Goal: Task Accomplishment & Management: Manage account settings

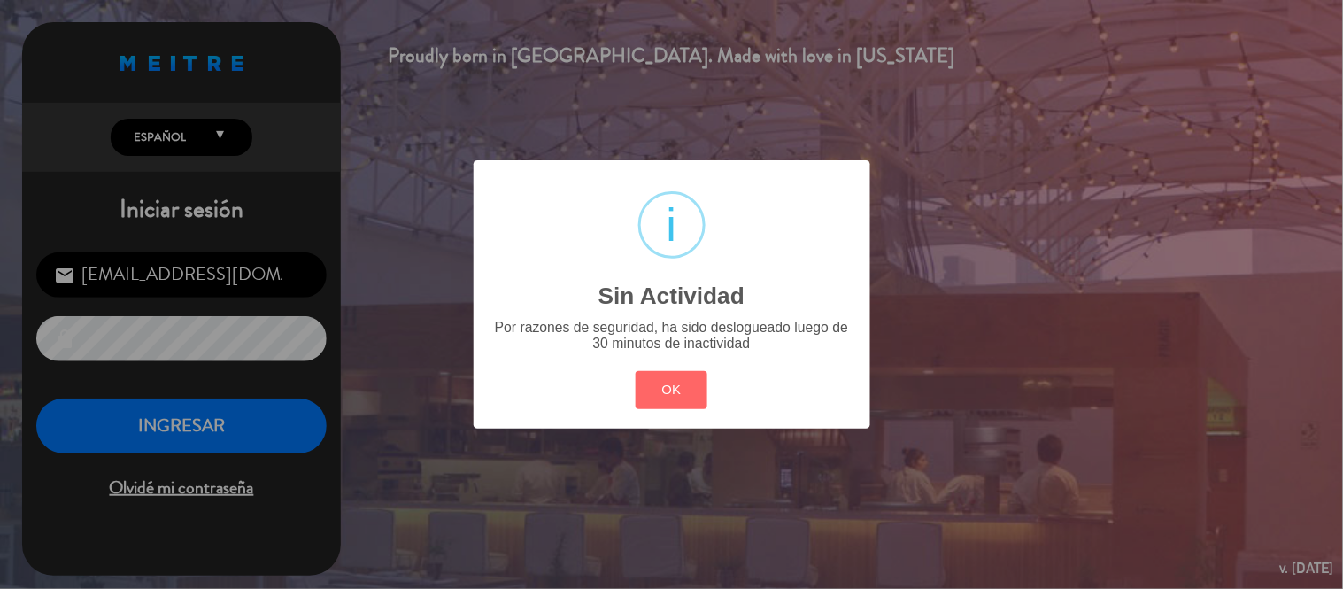
click at [636, 371] on button "OK" at bounding box center [672, 390] width 72 height 38
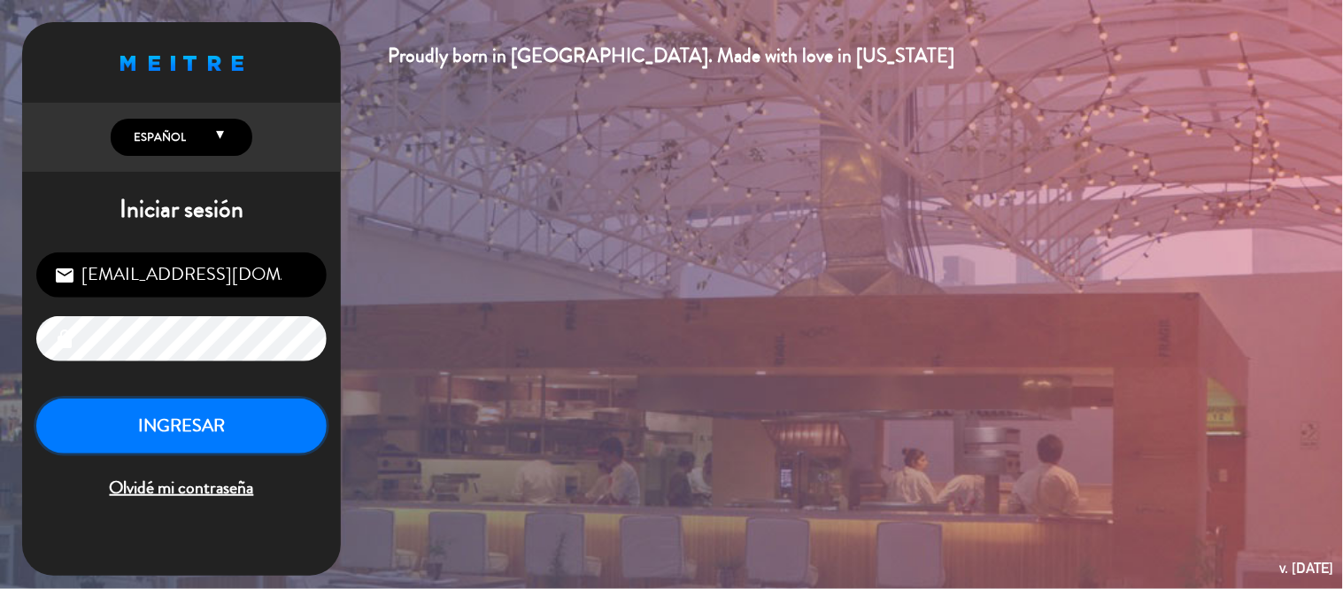
click at [119, 436] on button "INGRESAR" at bounding box center [181, 426] width 290 height 56
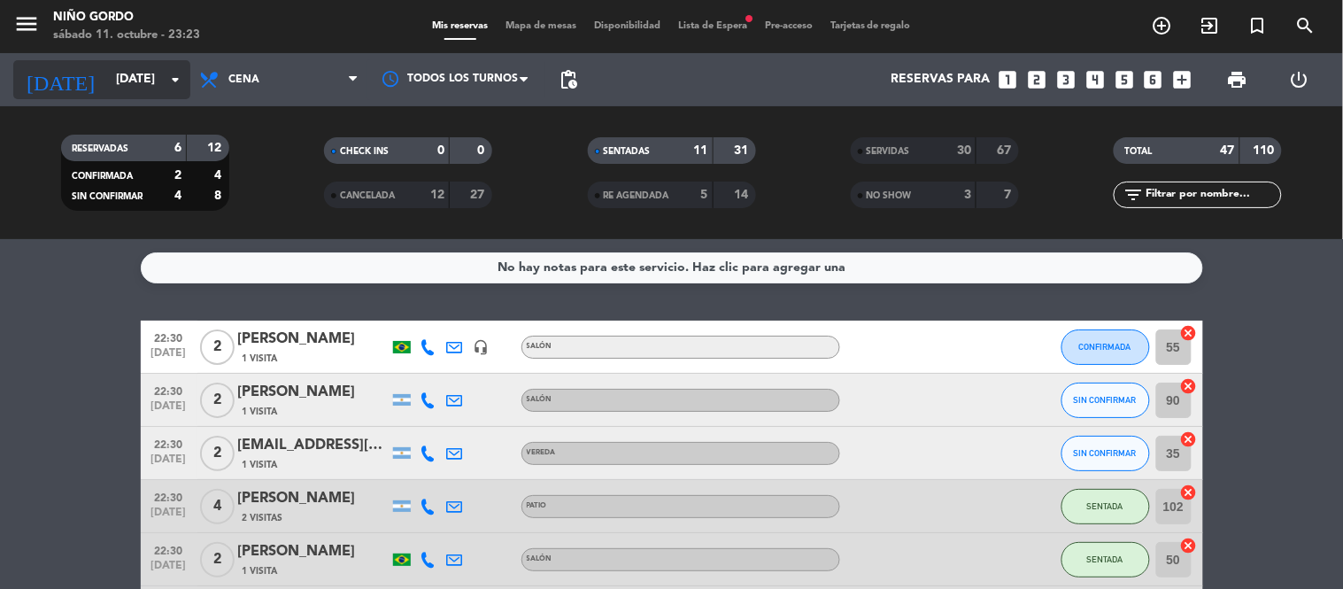
click at [112, 89] on input "[DATE]" at bounding box center [191, 80] width 168 height 32
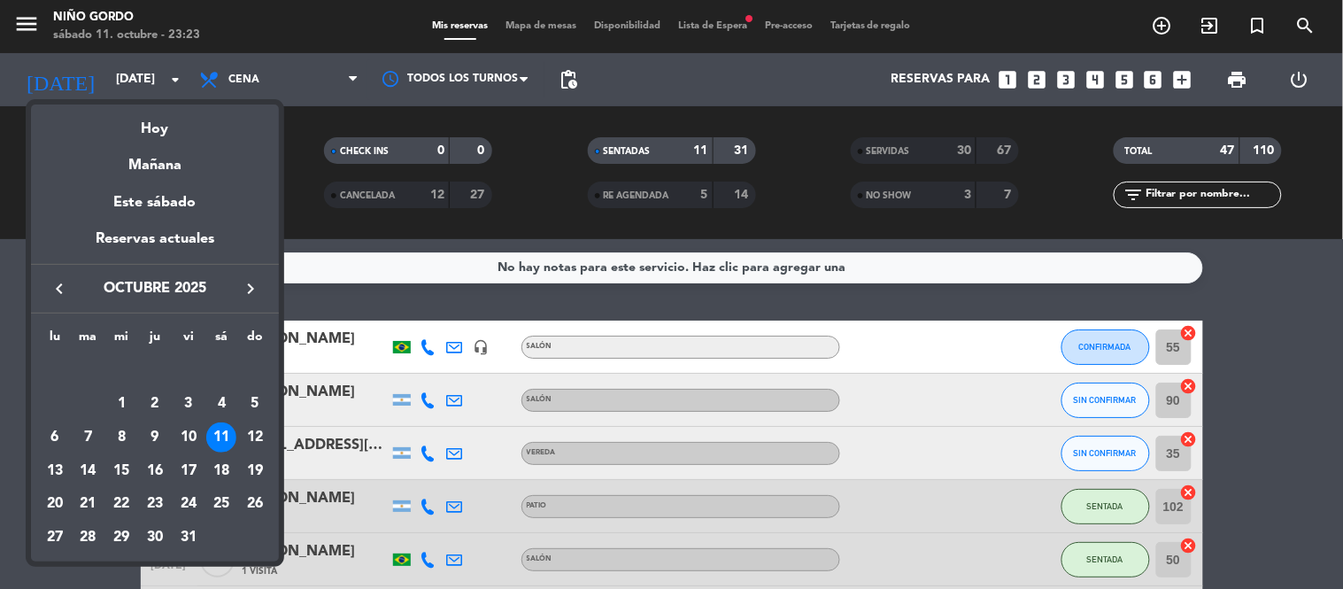
click at [138, 80] on div at bounding box center [671, 294] width 1343 height 589
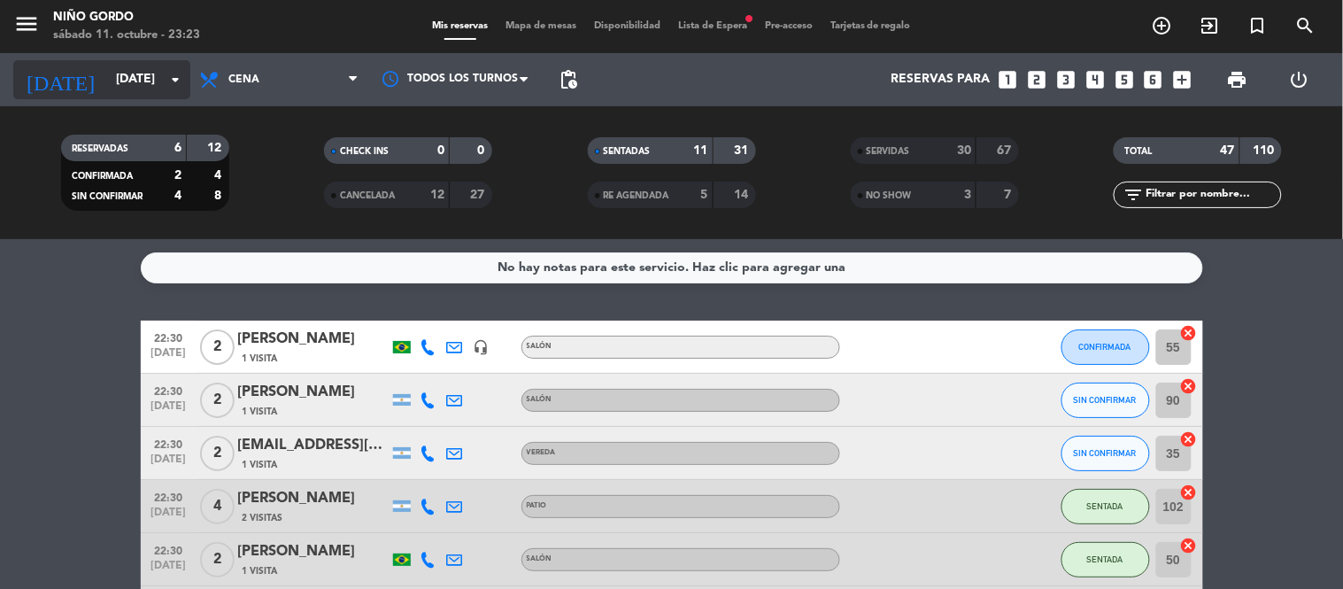
click at [166, 77] on icon "arrow_drop_down" at bounding box center [175, 79] width 21 height 21
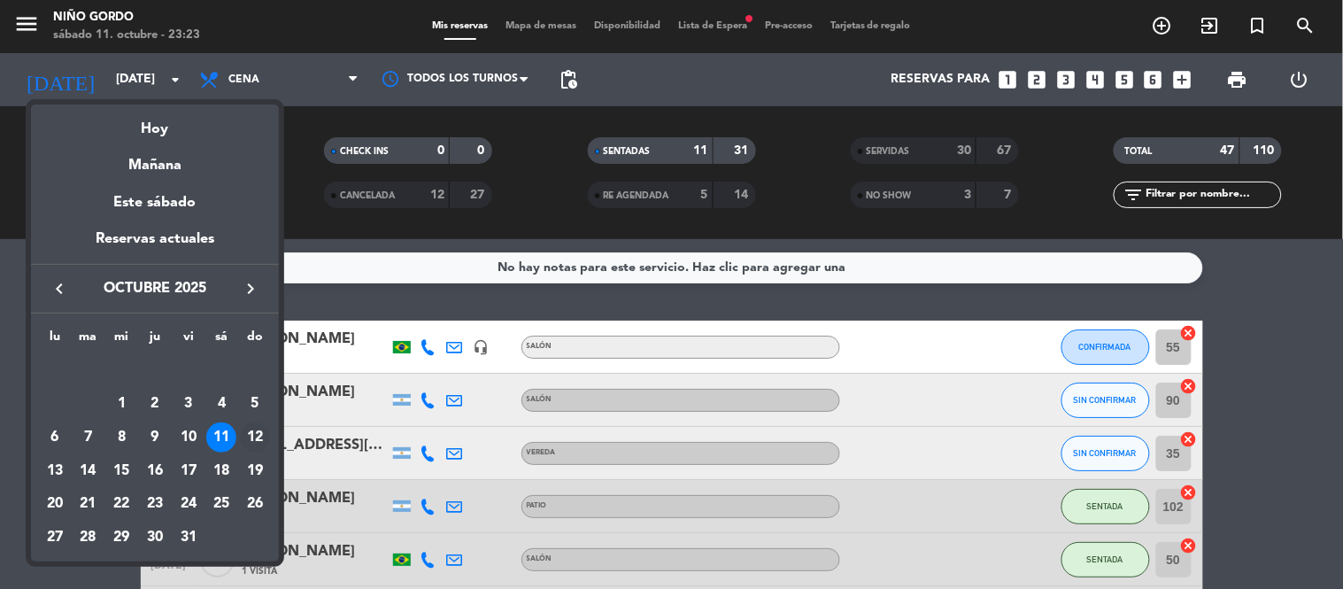
click at [260, 434] on div "12" at bounding box center [255, 437] width 30 height 30
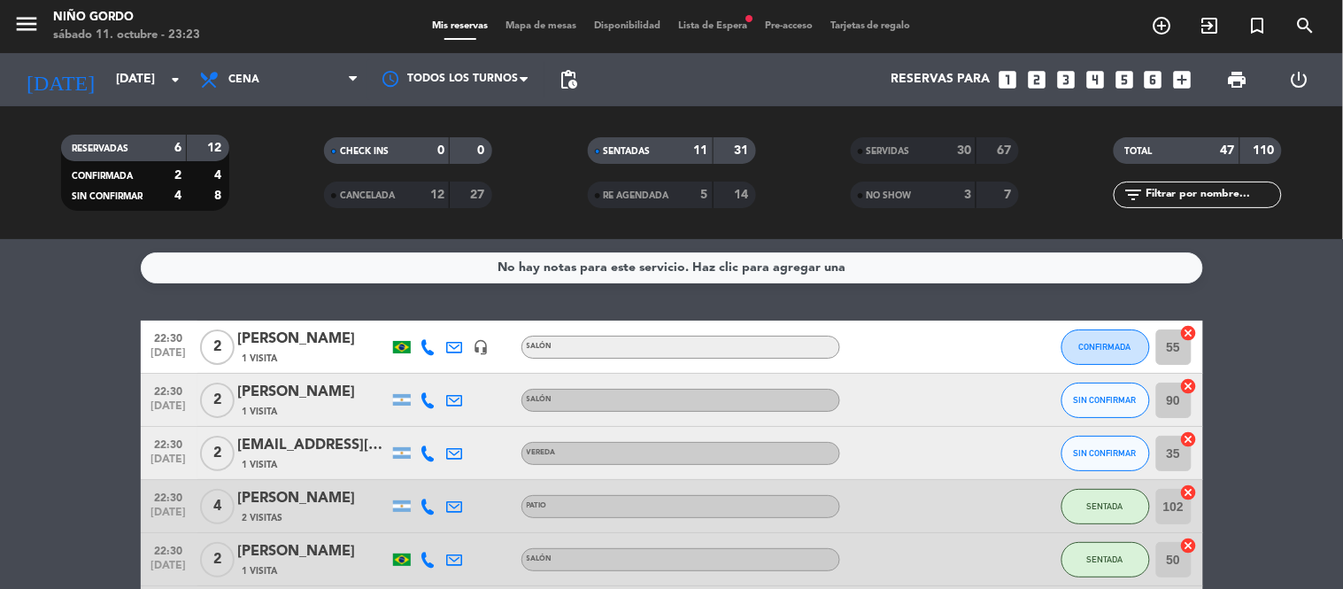
type input "[DATE]"
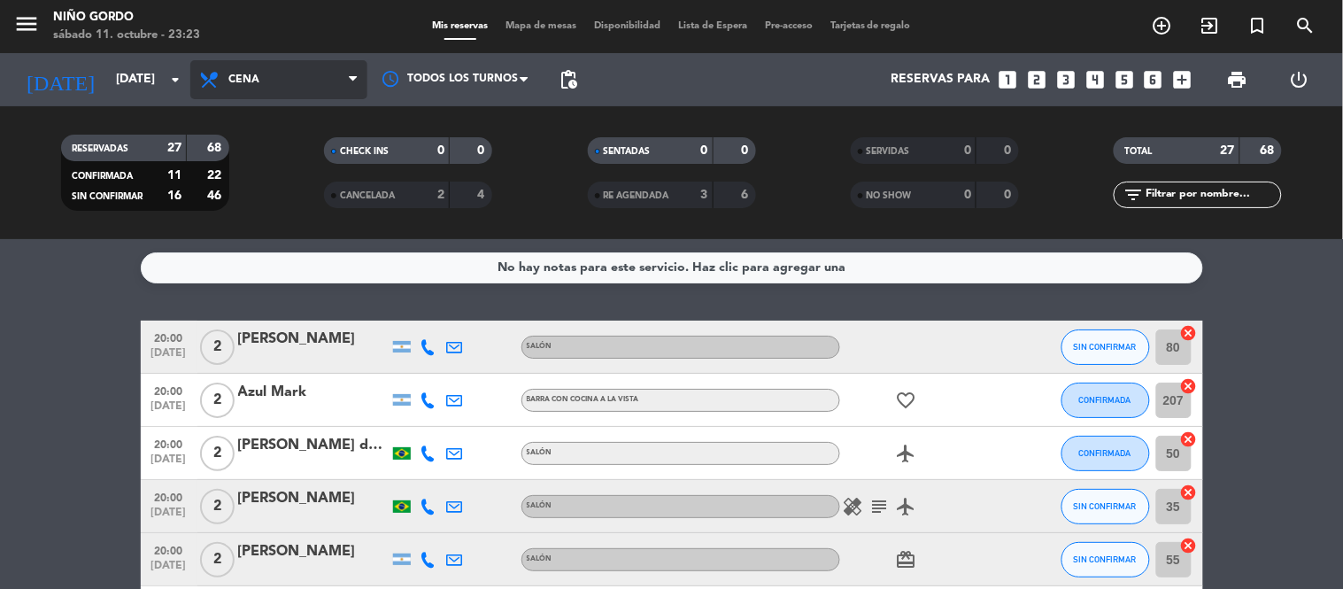
drag, startPoint x: 306, startPoint y: 62, endPoint x: 307, endPoint y: 71, distance: 8.9
click at [307, 62] on span "Cena" at bounding box center [278, 79] width 177 height 39
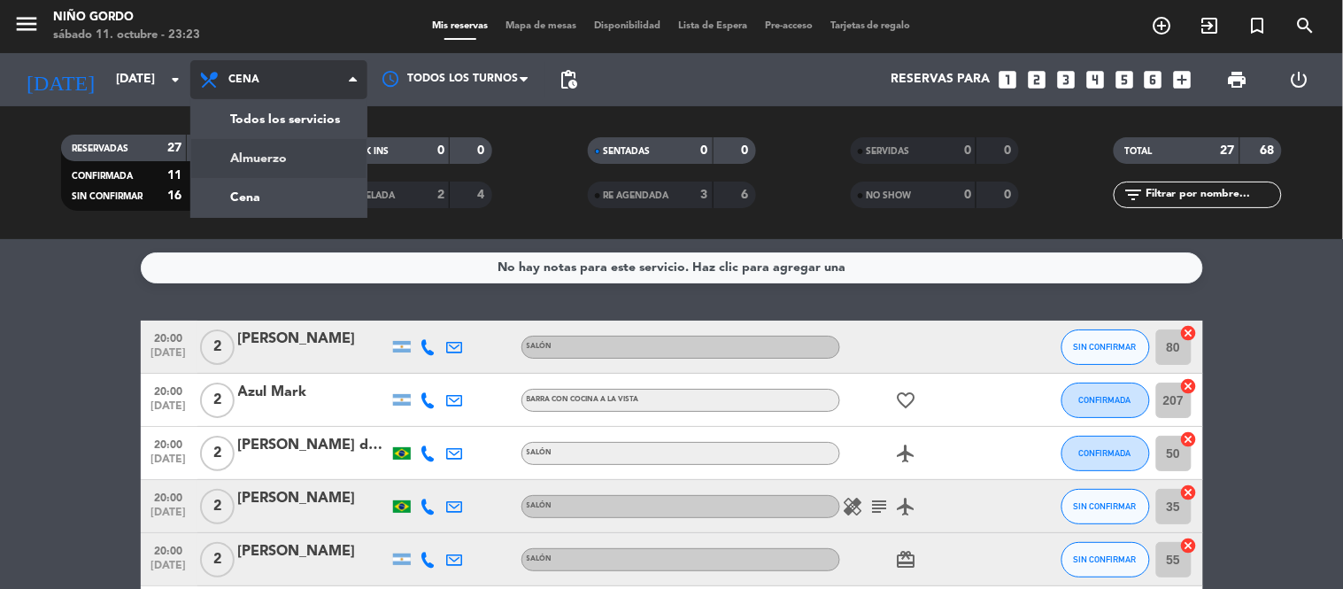
click at [307, 153] on div "menu Niño Gordo [DATE] 11. octubre - 23:23 Mis reservas Mapa de mesas Disponibi…" at bounding box center [671, 119] width 1343 height 239
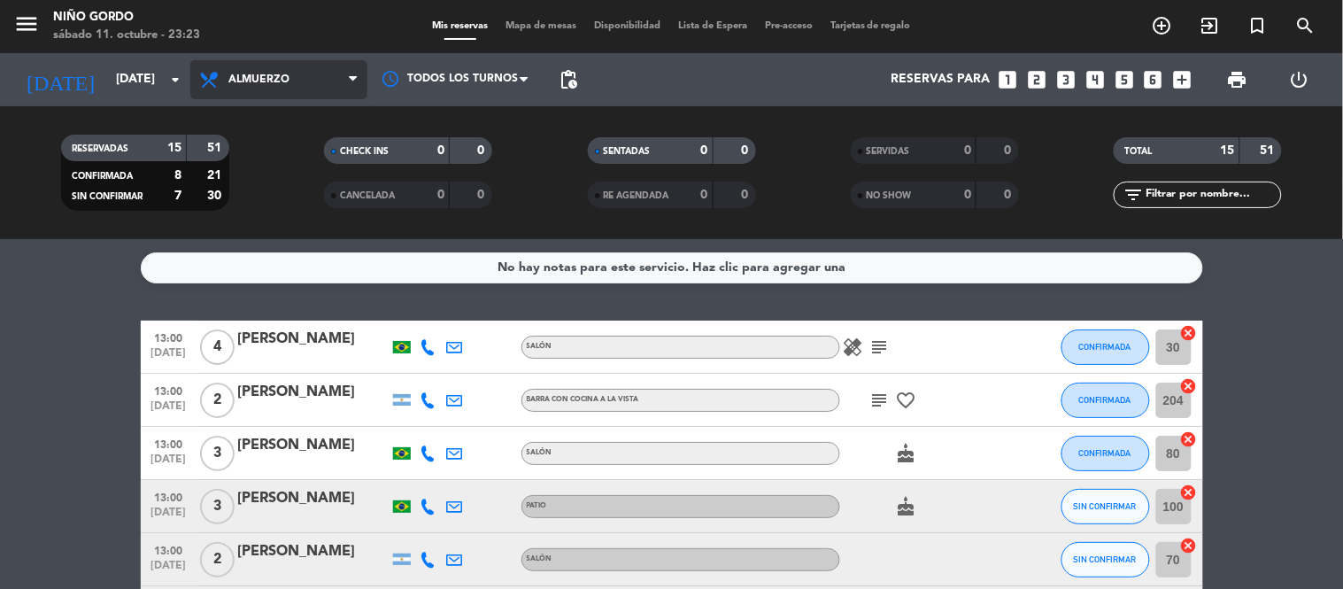
click at [339, 74] on span "Almuerzo" at bounding box center [278, 79] width 177 height 39
click at [324, 197] on div "menu Niño Gordo [DATE] 11. octubre - 23:23 Mis reservas Mapa de mesas Disponibi…" at bounding box center [671, 119] width 1343 height 239
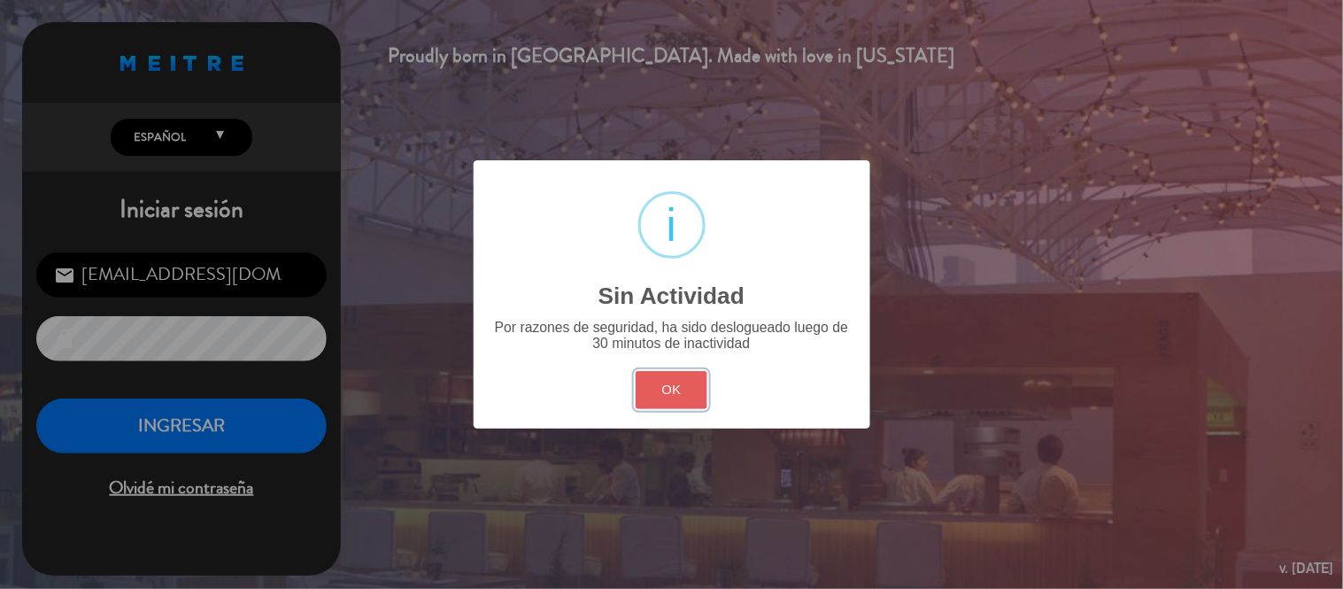
click at [682, 388] on button "OK" at bounding box center [672, 390] width 72 height 38
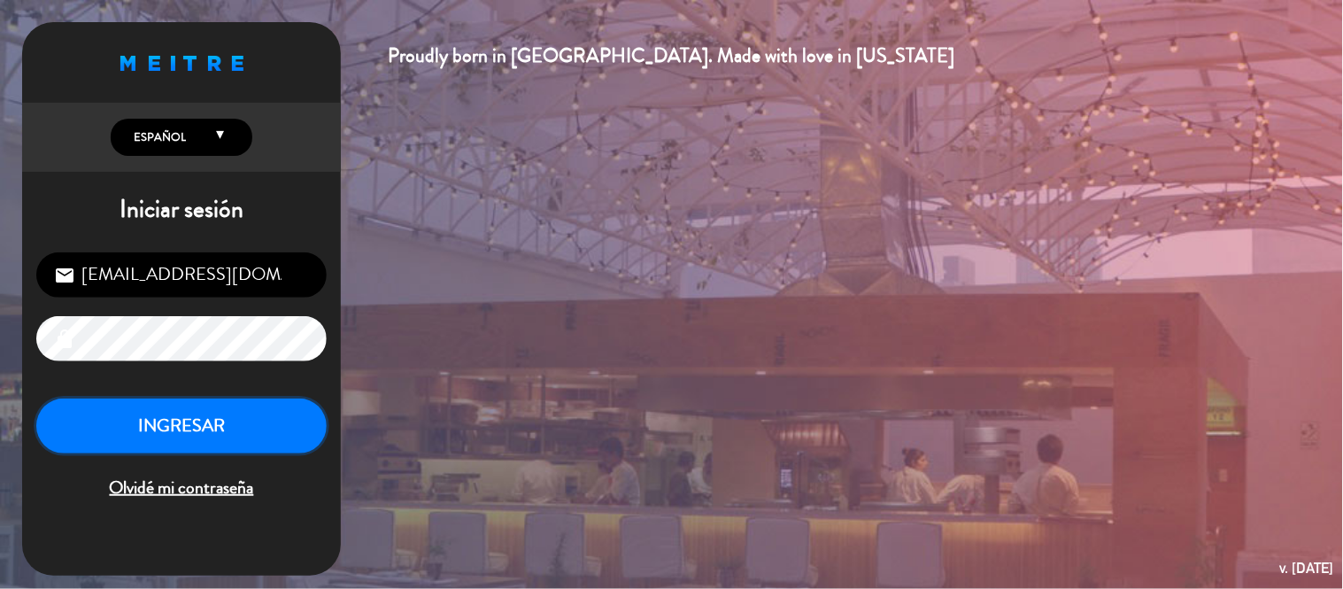
click at [200, 429] on button "INGRESAR" at bounding box center [181, 426] width 290 height 56
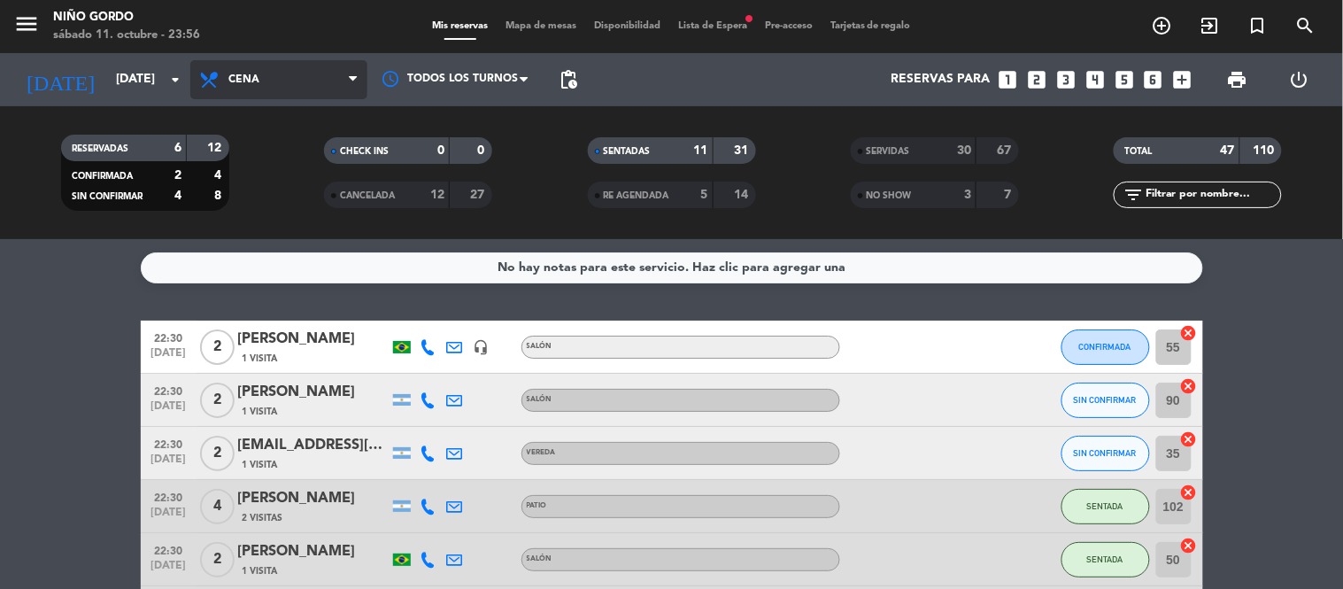
click at [310, 77] on span "Cena" at bounding box center [278, 79] width 177 height 39
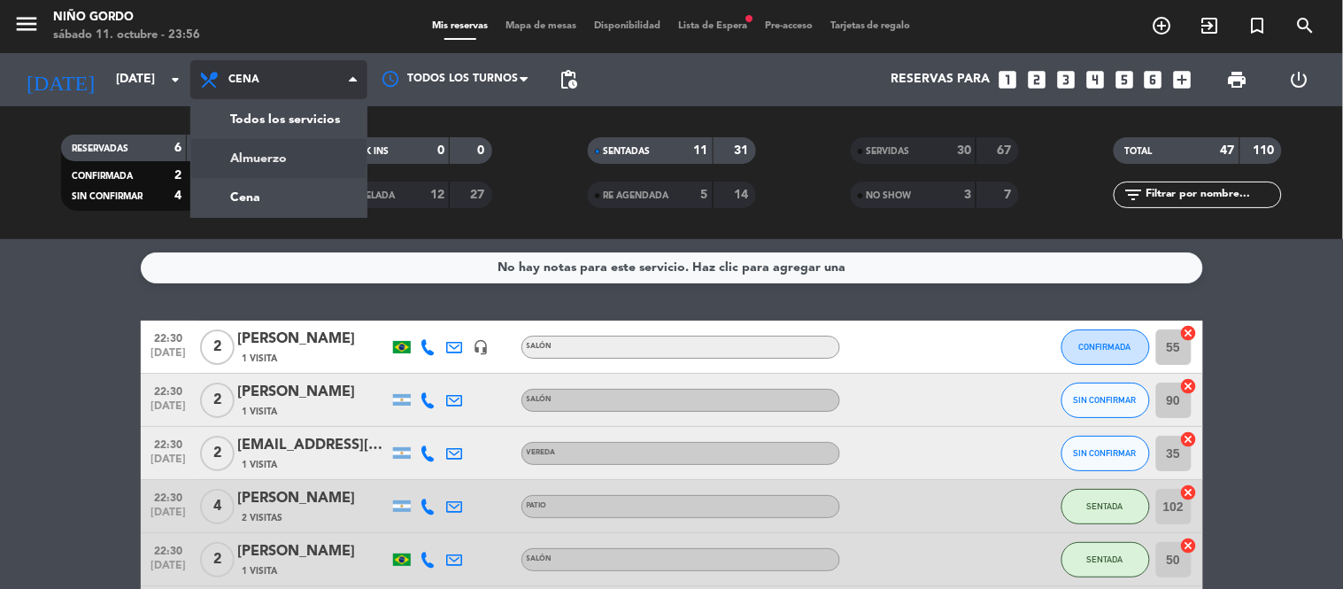
click at [290, 154] on div "menu Niño Gordo [DATE] 11. octubre - 23:56 Mis reservas Mapa de mesas Disponibi…" at bounding box center [671, 119] width 1343 height 239
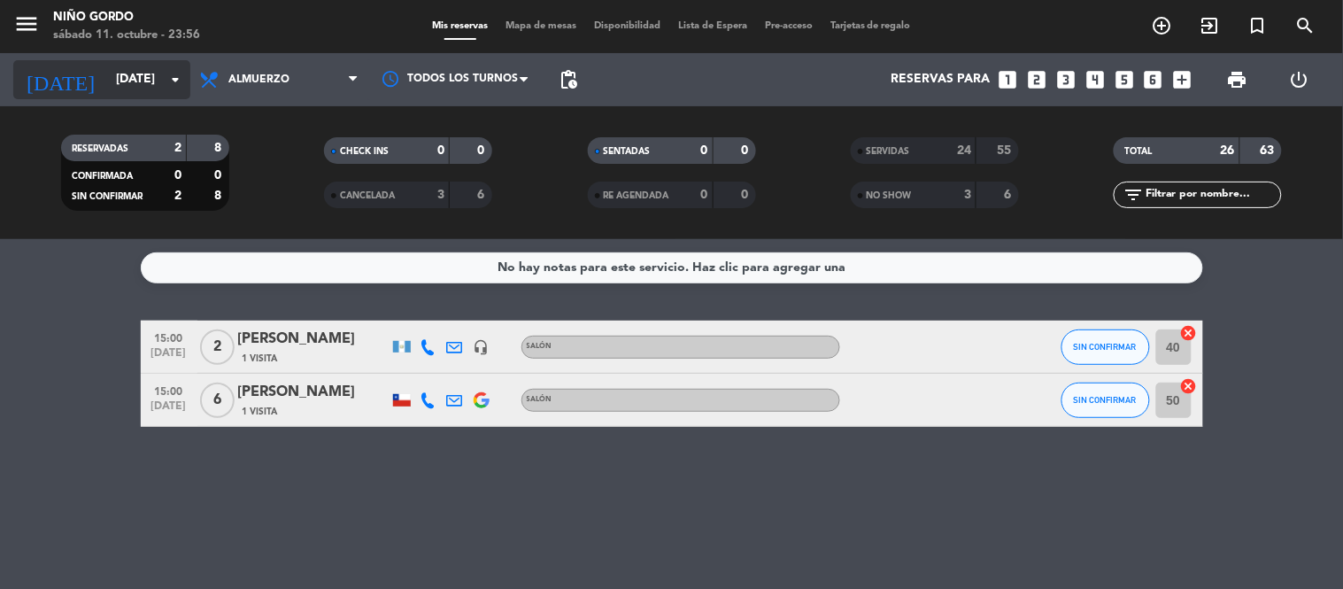
click at [153, 82] on input "[DATE]" at bounding box center [191, 80] width 168 height 32
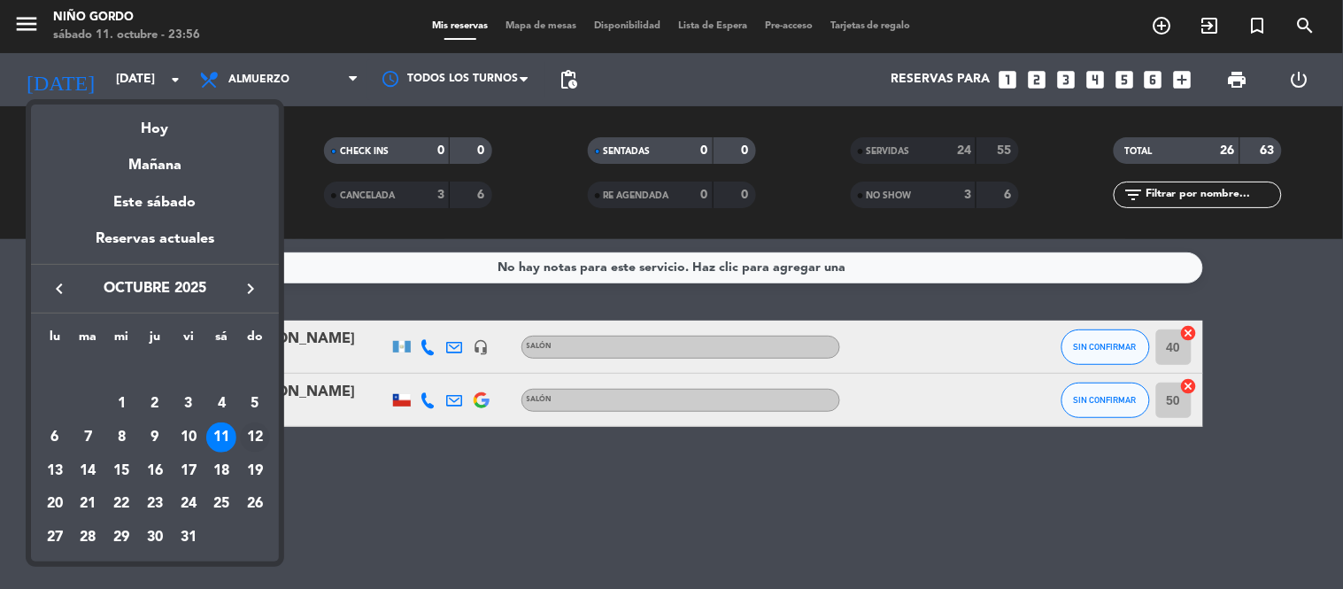
click at [260, 435] on div "12" at bounding box center [255, 437] width 30 height 30
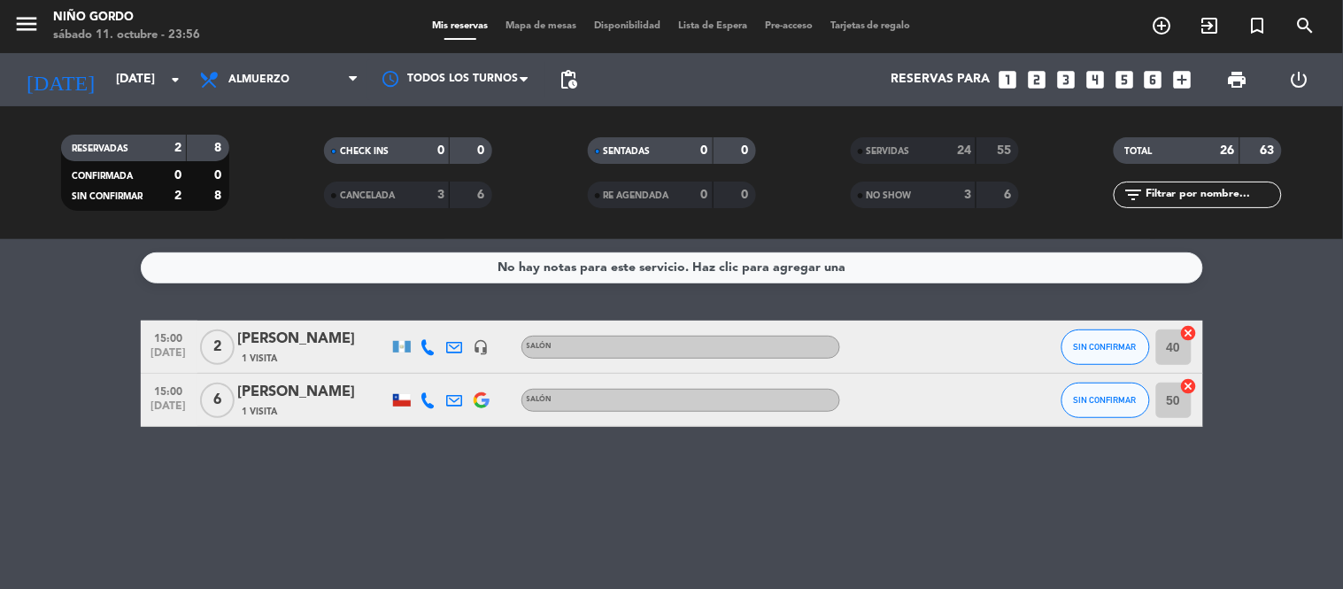
type input "[DATE]"
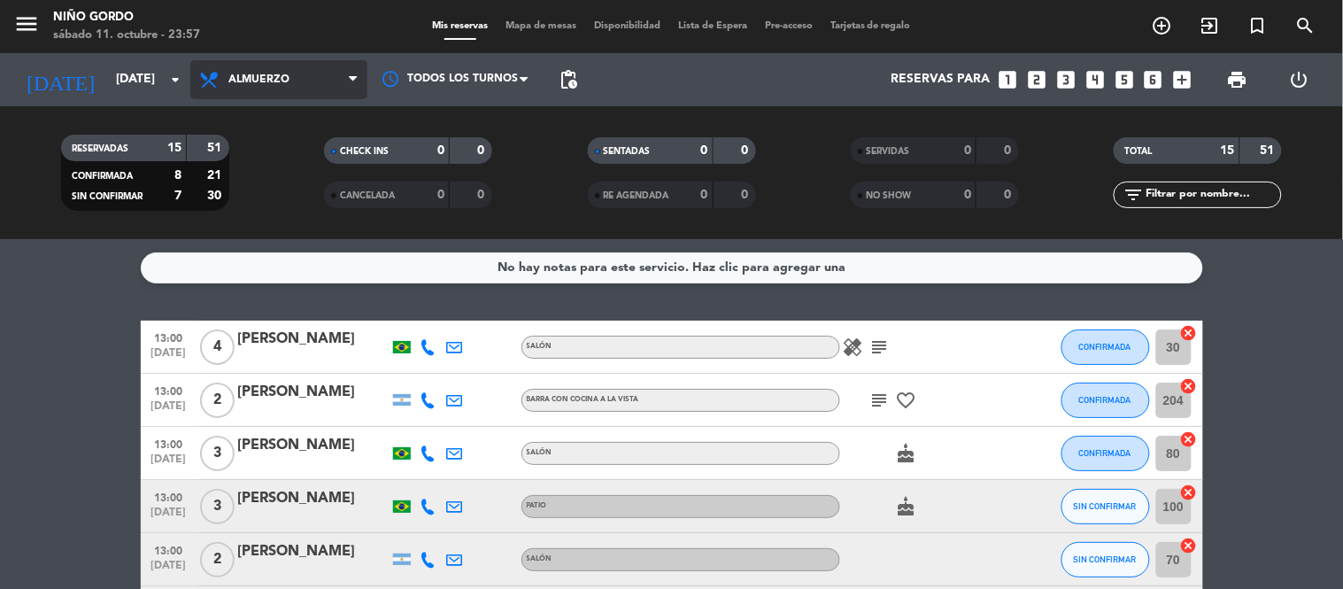
click at [296, 75] on span "Almuerzo" at bounding box center [278, 79] width 177 height 39
click at [281, 193] on div "menu Niño Gordo [DATE] 11. octubre - 23:57 Mis reservas Mapa de mesas Disponibi…" at bounding box center [671, 119] width 1343 height 239
